Goal: Information Seeking & Learning: Find specific page/section

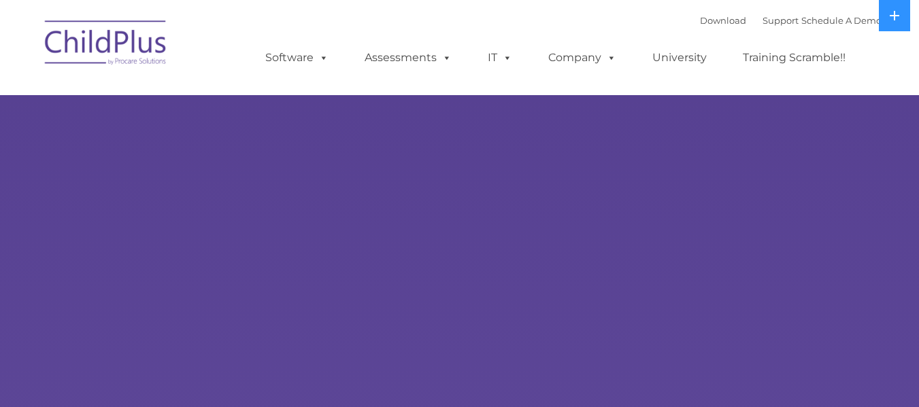
select select "MEDIUM"
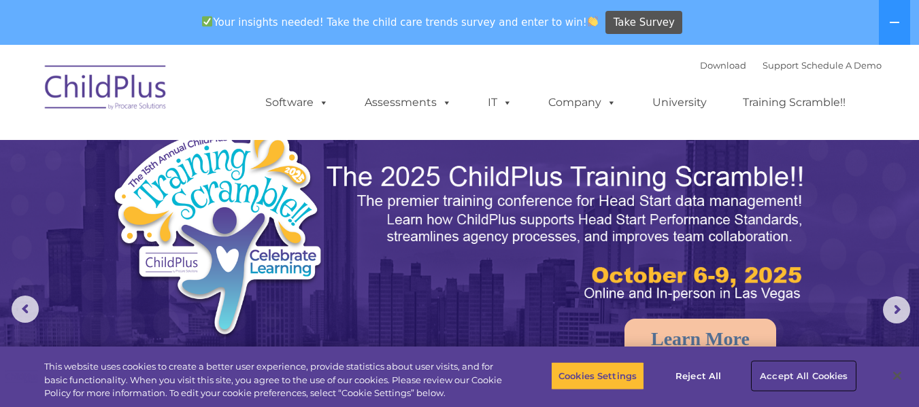
click at [791, 366] on button "Accept All Cookies" at bounding box center [803, 376] width 103 height 29
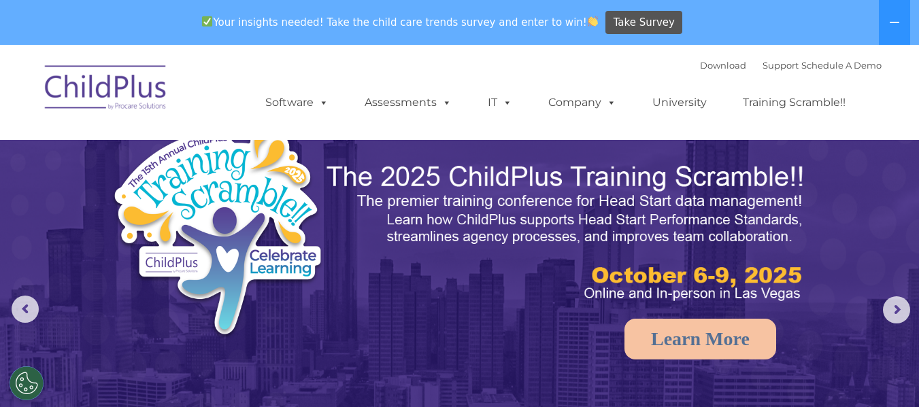
click at [618, 254] on img at bounding box center [566, 233] width 483 height 144
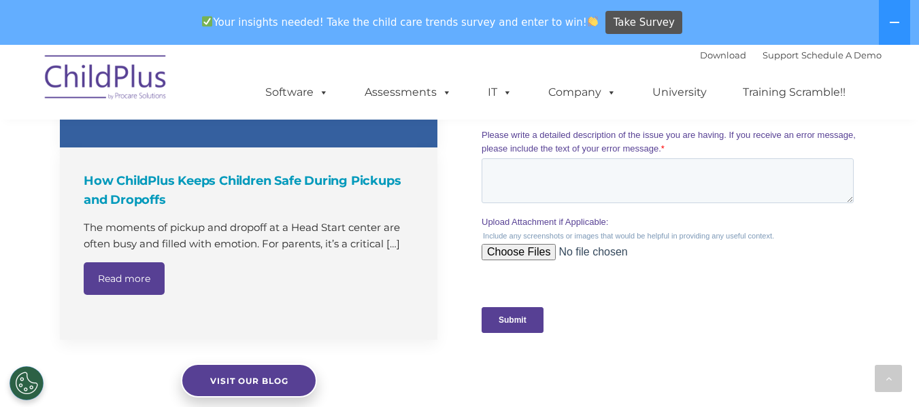
scroll to position [1216, 0]
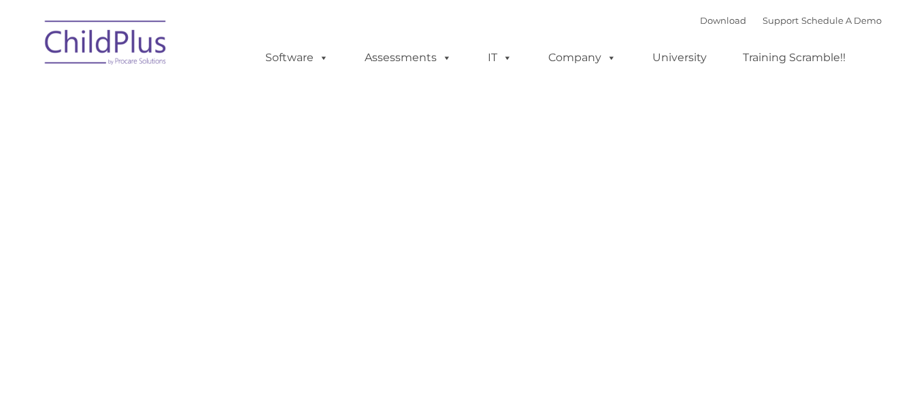
type input ""
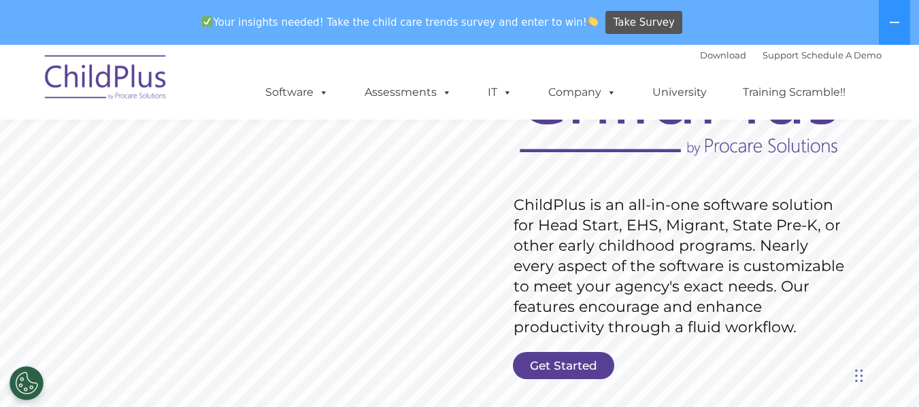
scroll to position [150, 0]
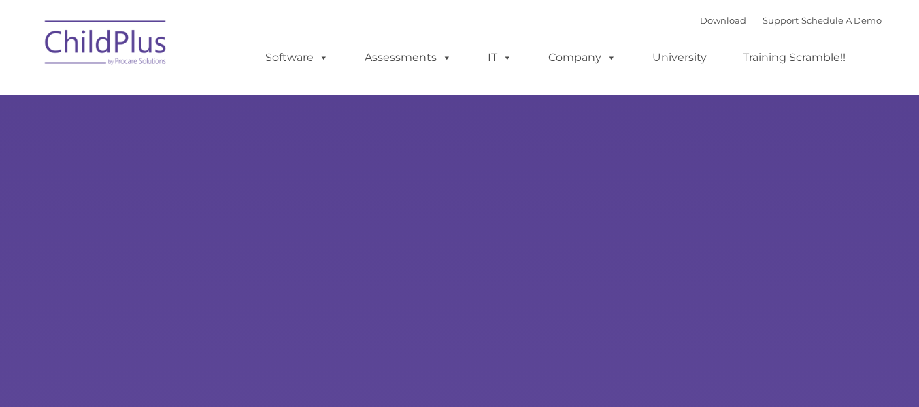
type input ""
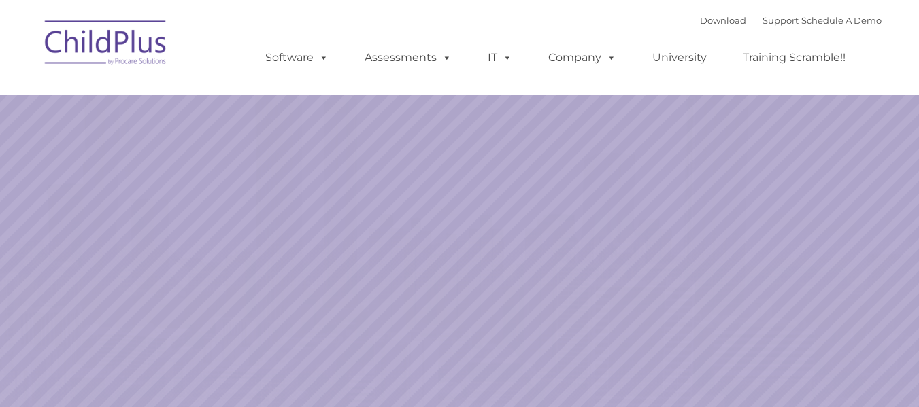
select select "MEDIUM"
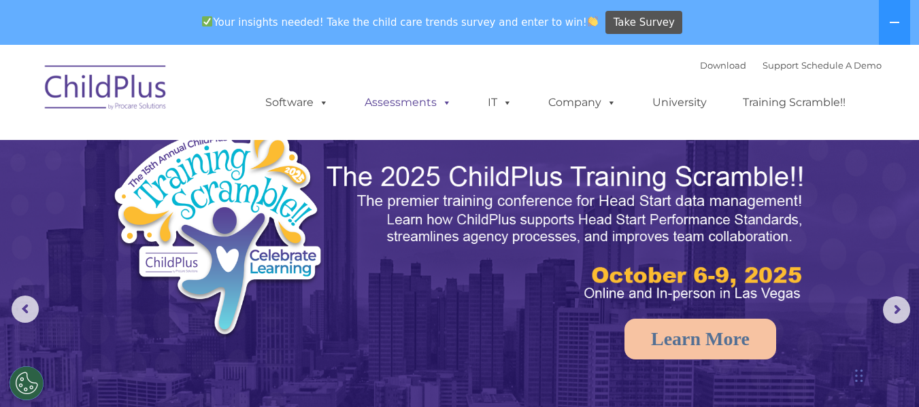
click at [422, 99] on link "Assessments" at bounding box center [408, 102] width 114 height 27
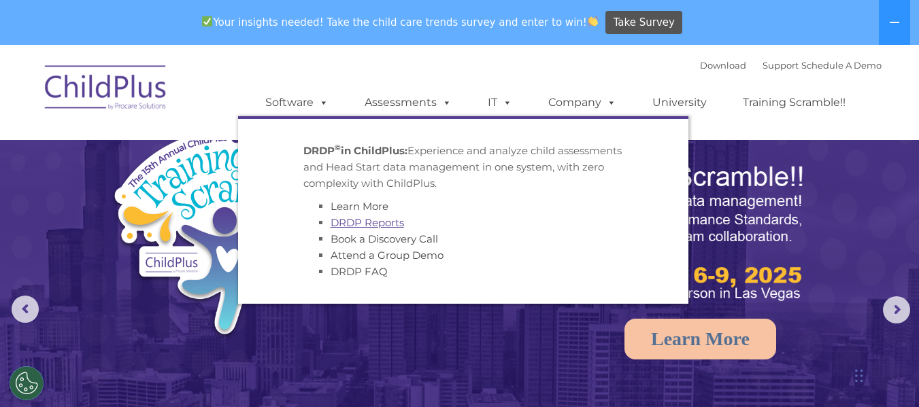
click at [393, 224] on link "DRDP Reports" at bounding box center [366, 222] width 73 height 13
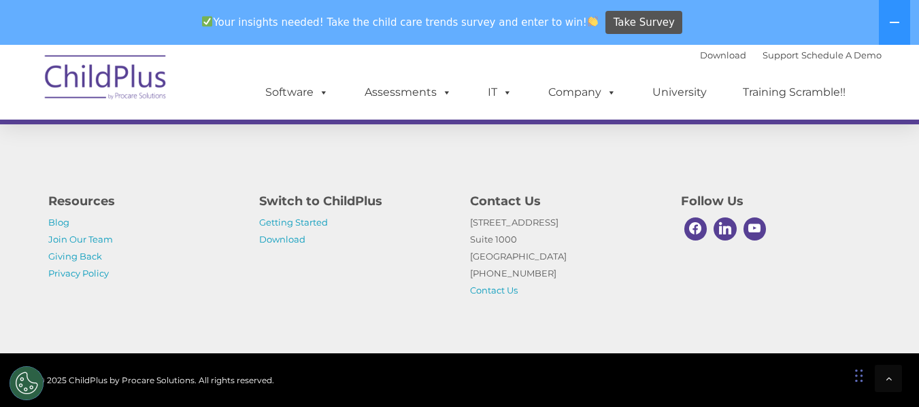
scroll to position [1500, 0]
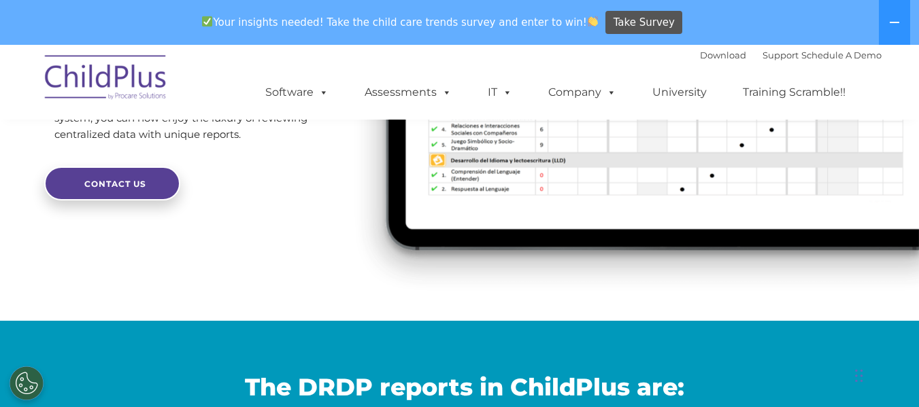
click at [389, 312] on div at bounding box center [623, 63] width 589 height 515
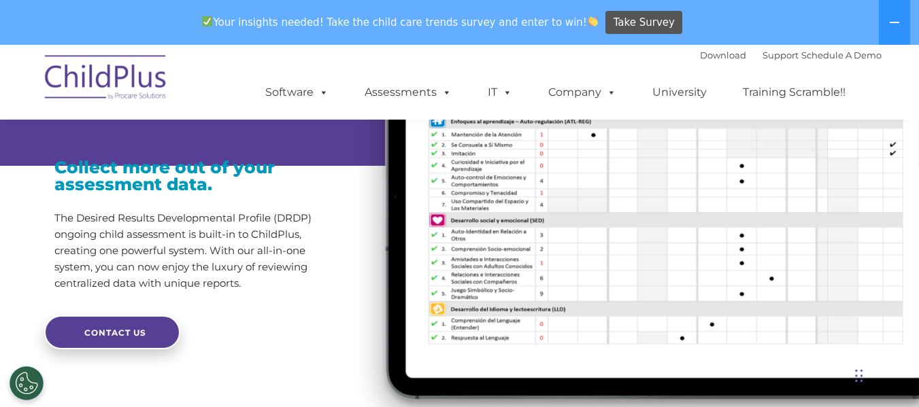
scroll to position [0, 0]
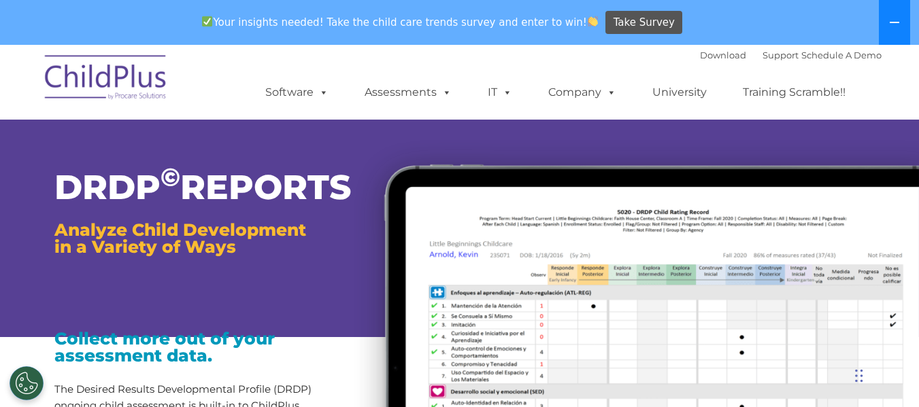
click at [897, 37] on button at bounding box center [893, 22] width 31 height 45
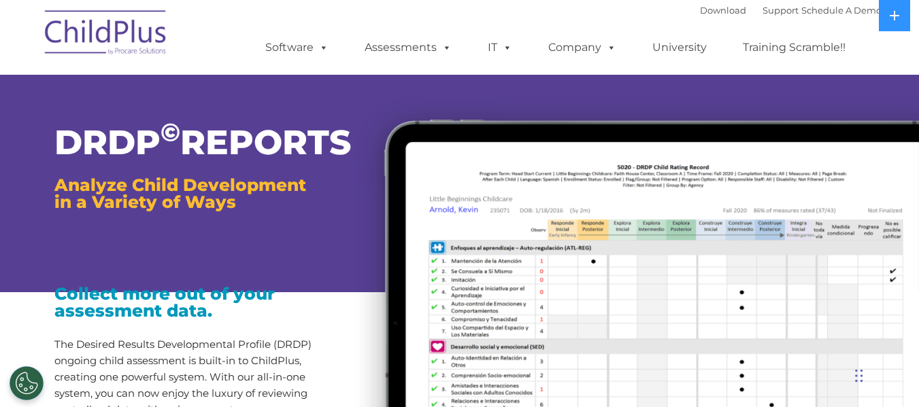
click at [78, 53] on img at bounding box center [106, 35] width 136 height 68
